Goal: Information Seeking & Learning: Find specific fact

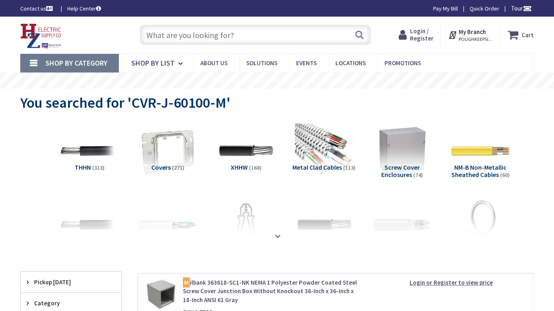
type input "Vinings [GEOGRAPHIC_DATA], [GEOGRAPHIC_DATA]"
